Goal: Obtain resource: Obtain resource

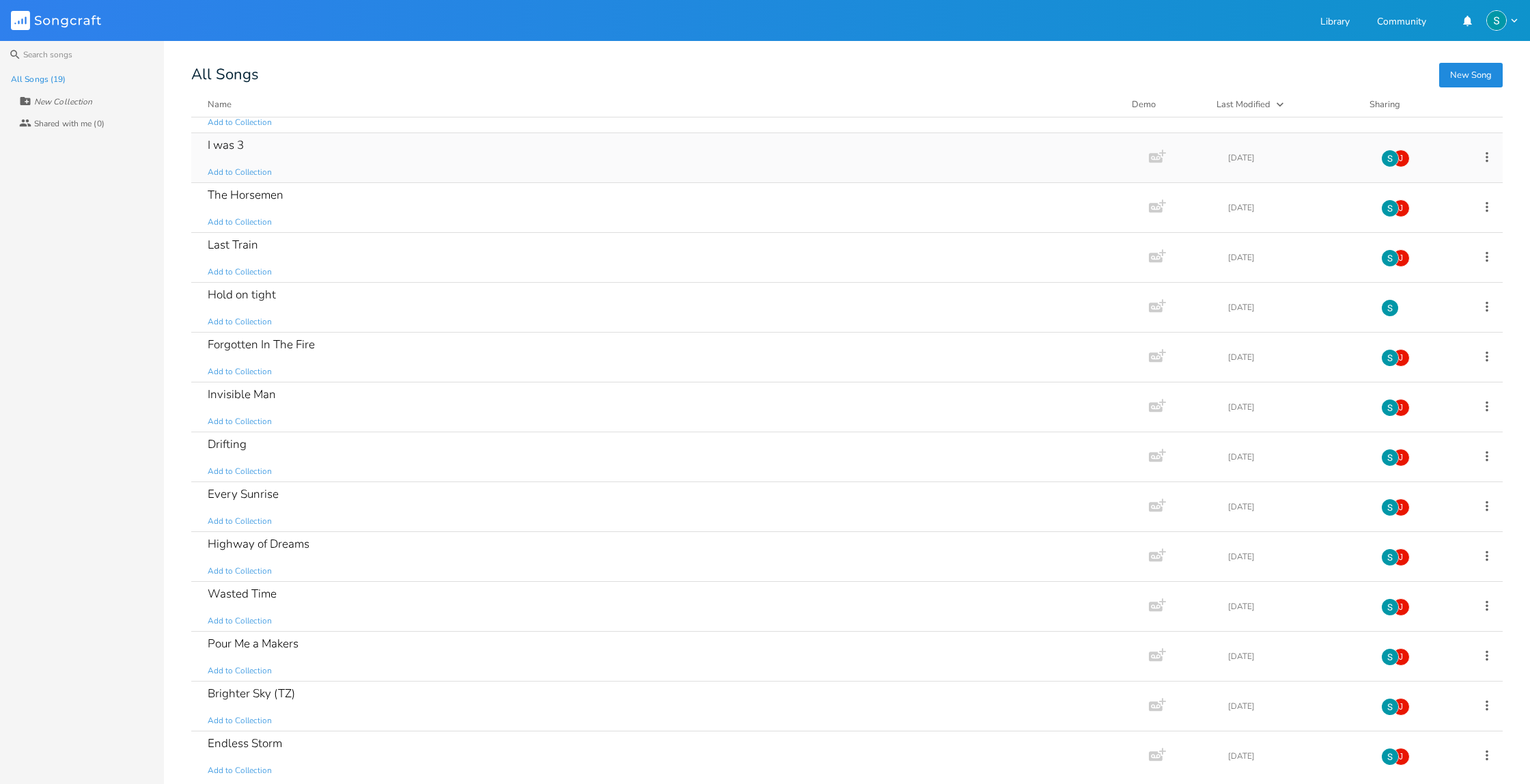
scroll to position [61, 0]
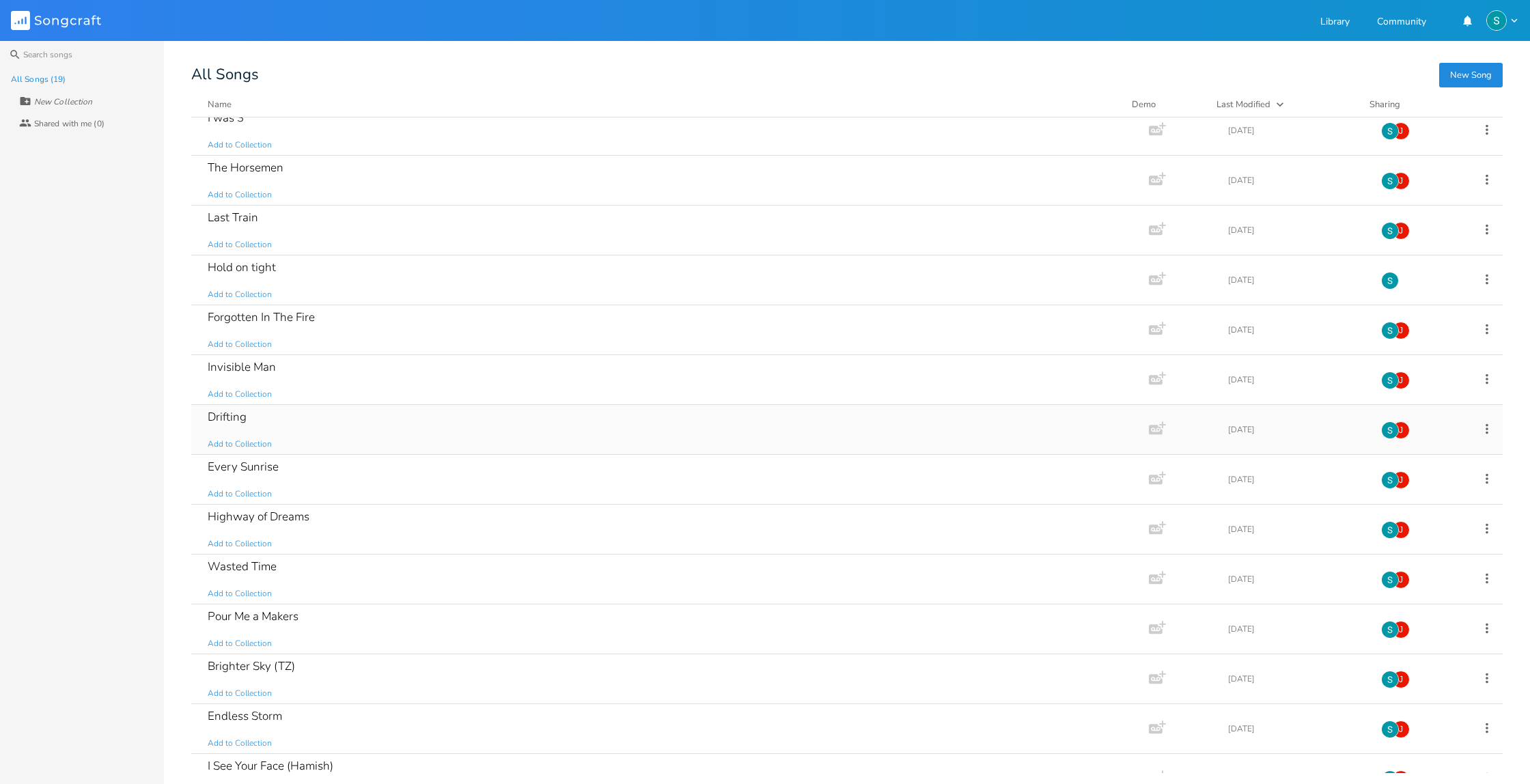
click at [416, 424] on div "Drifting Add to Collection" at bounding box center [667, 429] width 919 height 49
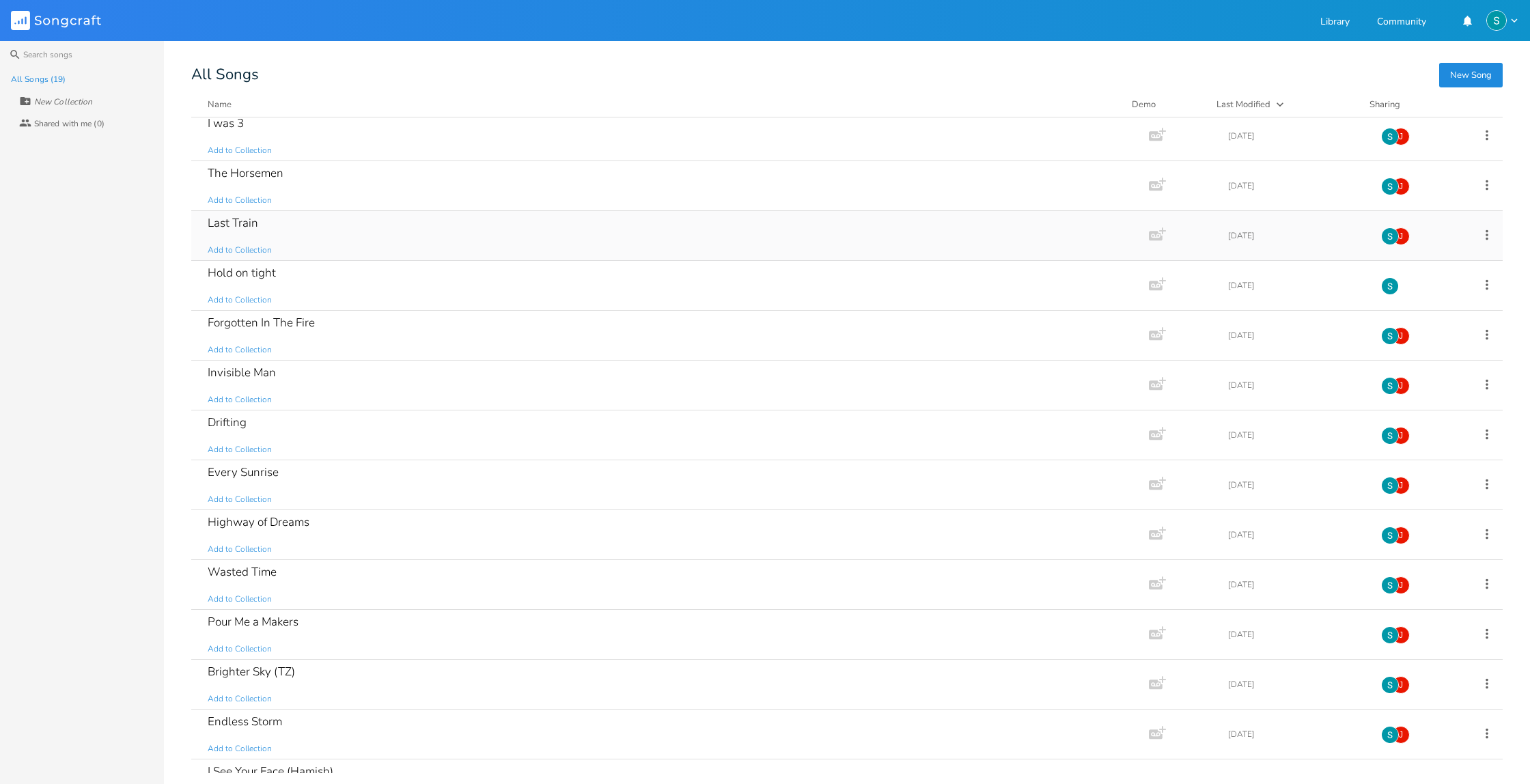
scroll to position [70, 0]
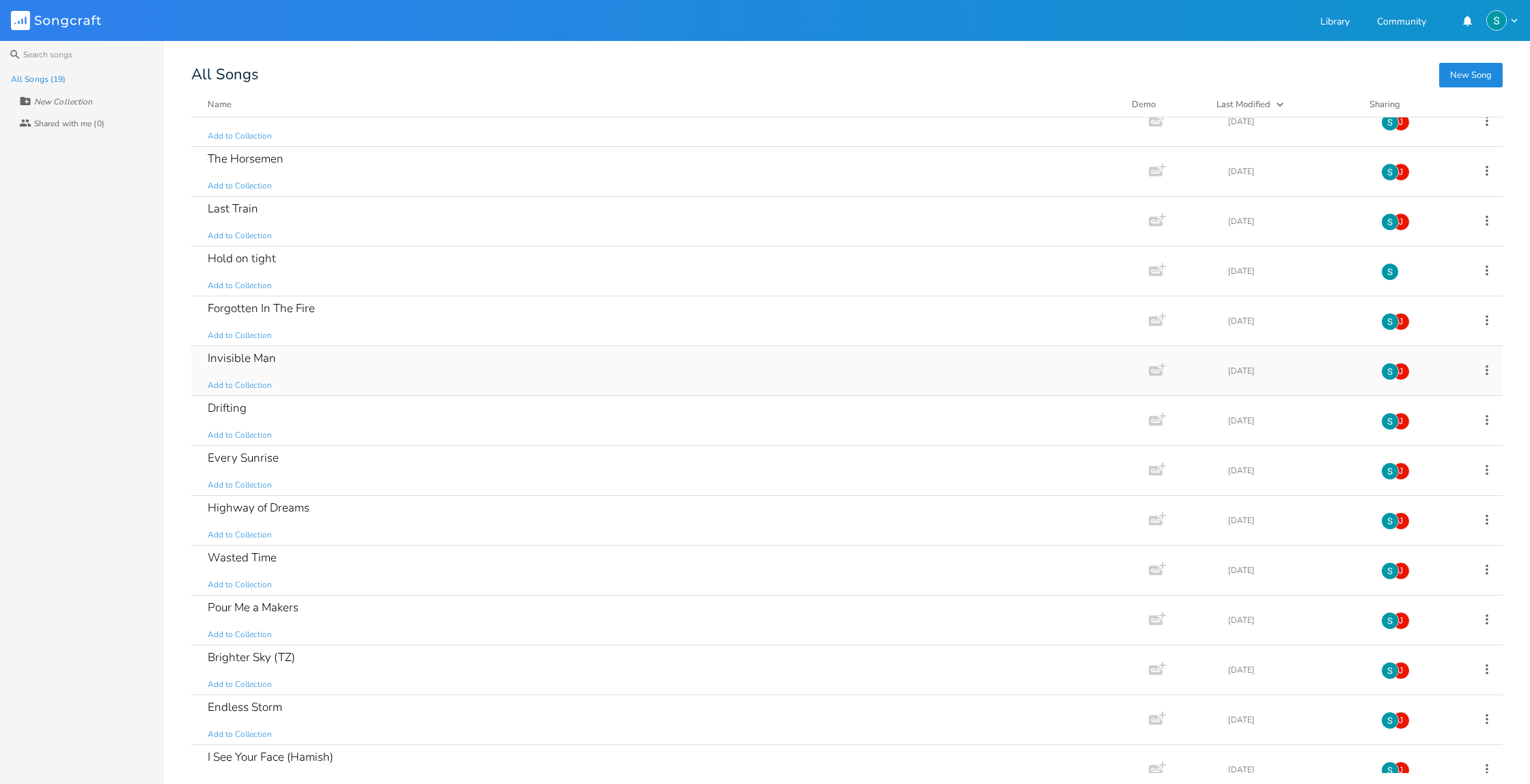
click at [408, 362] on div "Invisible Man Add to Collection" at bounding box center [667, 371] width 919 height 49
